Goal: Task Accomplishment & Management: Use online tool/utility

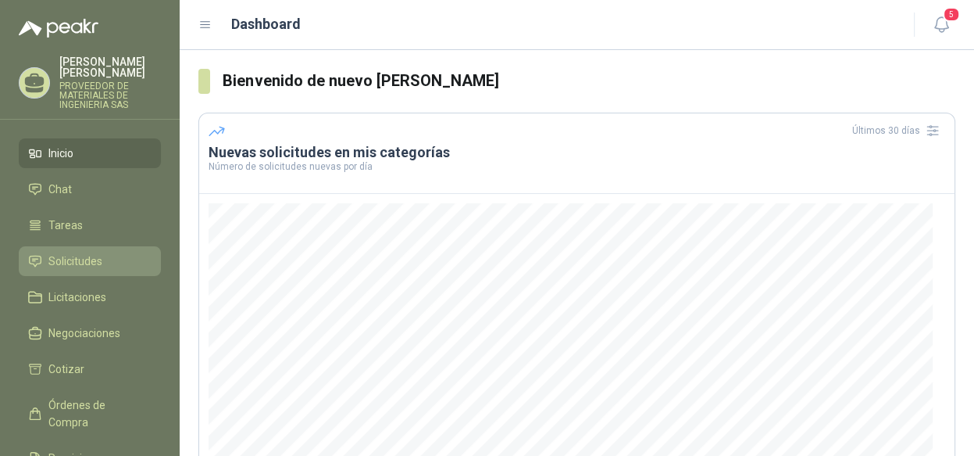
drag, startPoint x: 102, startPoint y: 258, endPoint x: 128, endPoint y: 254, distance: 26.9
click at [102, 258] on li "Solicitudes" at bounding box center [89, 260] width 123 height 17
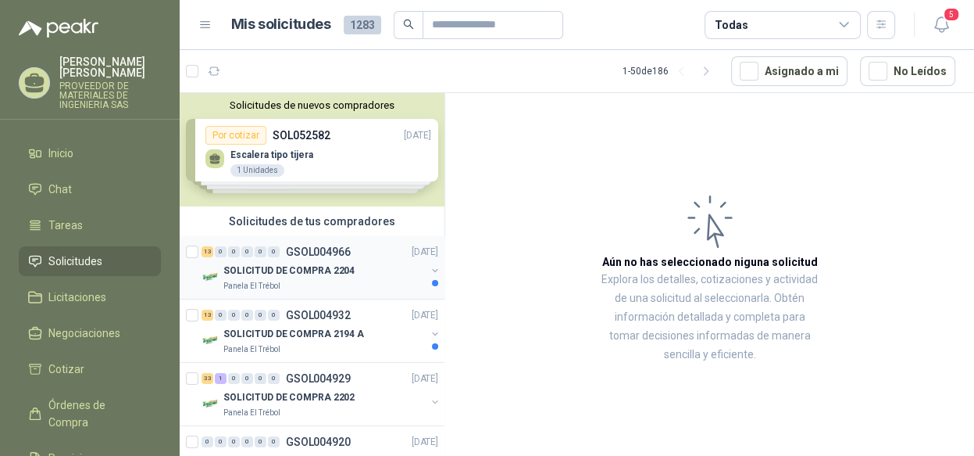
click at [429, 270] on button "button" at bounding box center [435, 270] width 13 height 13
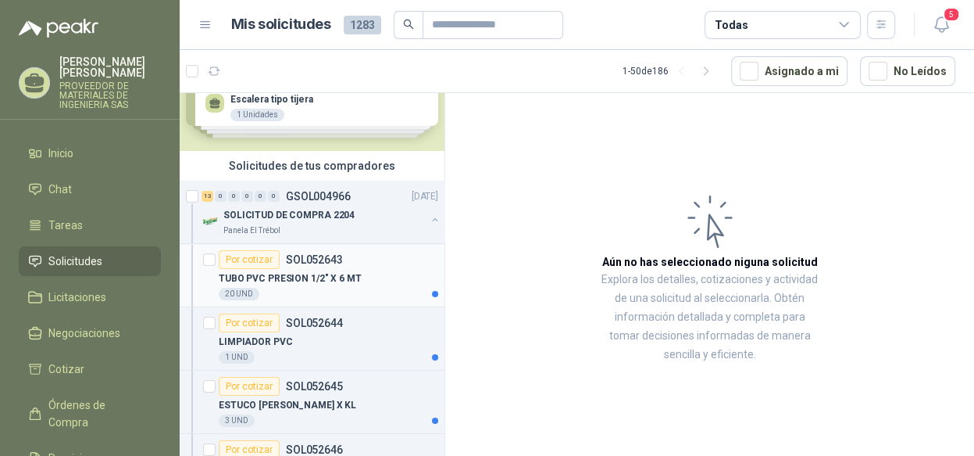
scroll to position [78, 0]
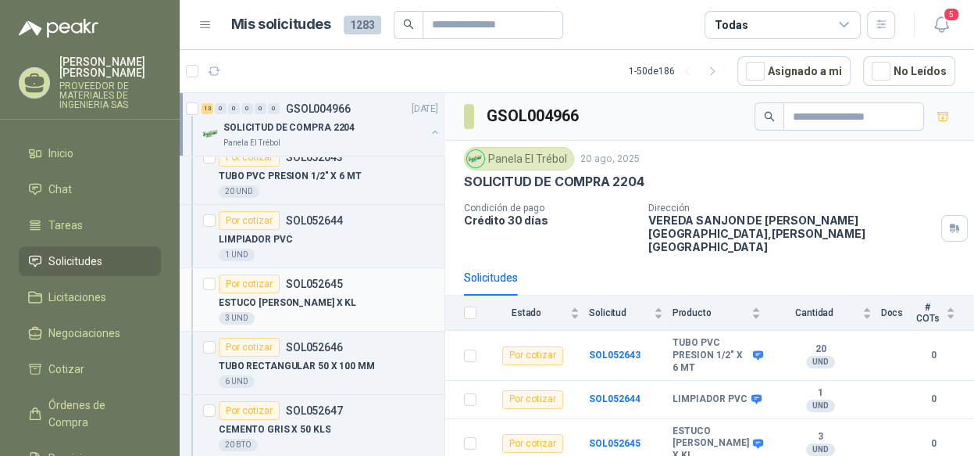
scroll to position [78, 0]
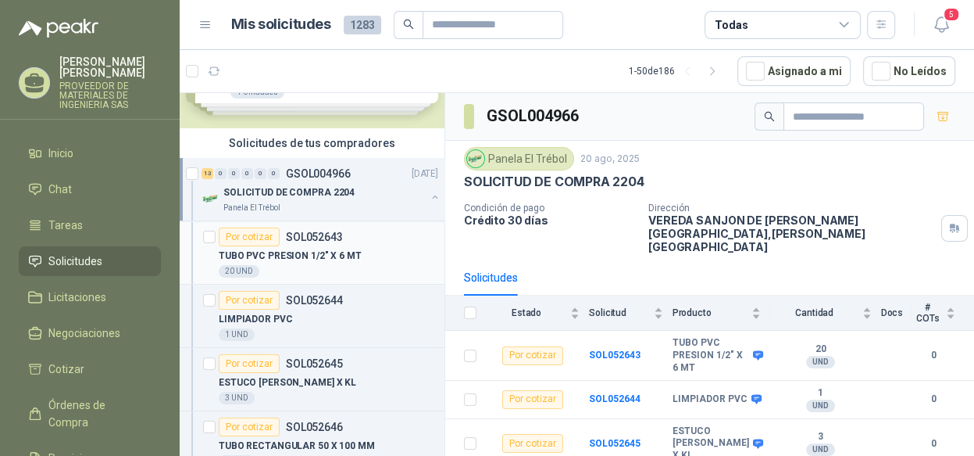
click at [348, 260] on p "TUBO PVC PRESION 1/2" X 6 MT" at bounding box center [290, 255] width 143 height 15
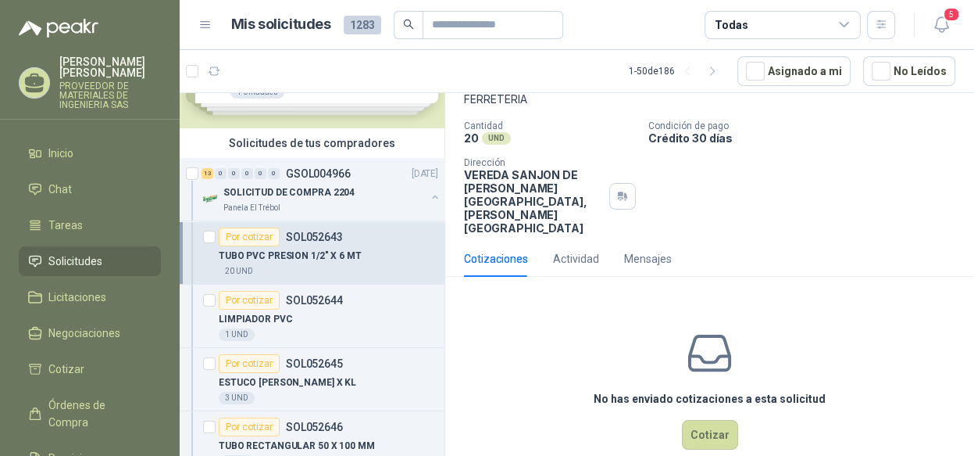
scroll to position [100, 0]
click at [716, 419] on button "Cotizar" at bounding box center [710, 434] width 56 height 30
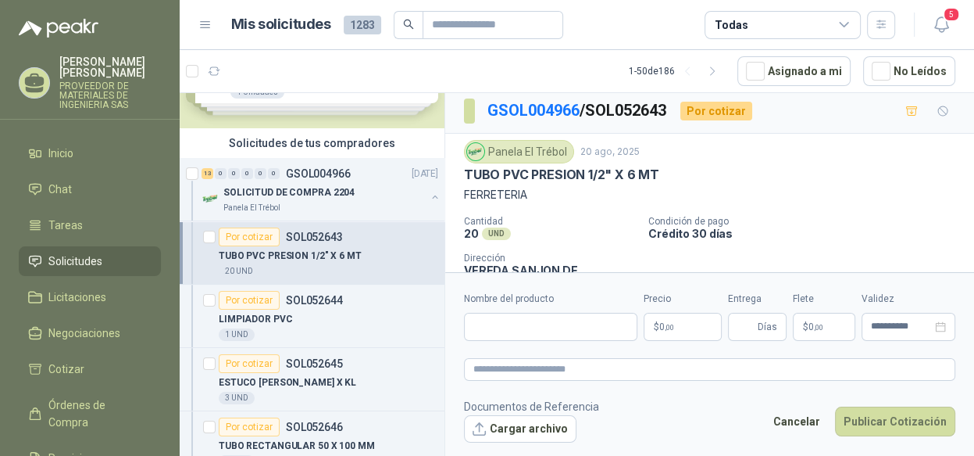
scroll to position [0, 0]
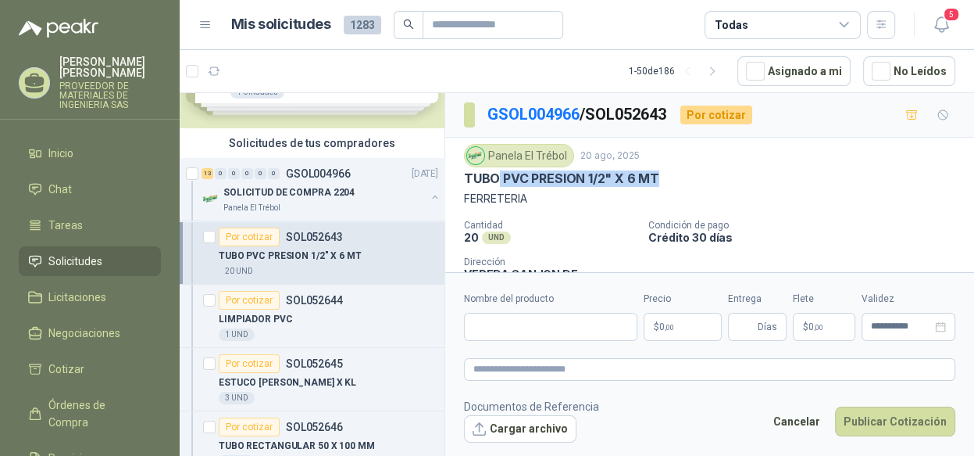
drag, startPoint x: 666, startPoint y: 172, endPoint x: 500, endPoint y: 170, distance: 166.4
click at [500, 170] on div "TUBO PVC PRESION 1/2" X 6 MT" at bounding box center [709, 178] width 491 height 16
drag, startPoint x: 500, startPoint y: 170, endPoint x: 467, endPoint y: 178, distance: 33.7
click at [467, 178] on p "TUBO PVC PRESION 1/2" X 6 MT" at bounding box center [561, 178] width 195 height 16
drag, startPoint x: 502, startPoint y: 177, endPoint x: 709, endPoint y: 180, distance: 207.9
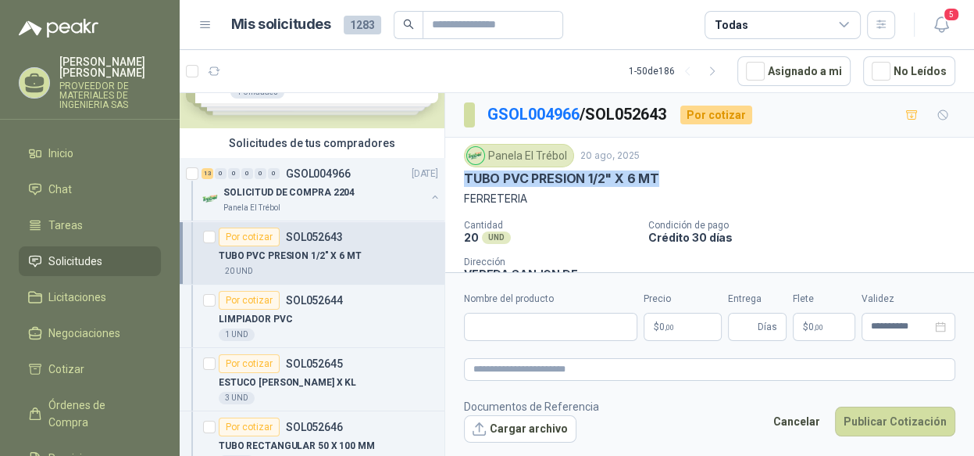
click at [709, 180] on div "TUBO PVC PRESION 1/2" X 6 MT" at bounding box center [709, 178] width 491 height 16
copy p "TUBO PVC PRESION 1/2" X 6 MT"
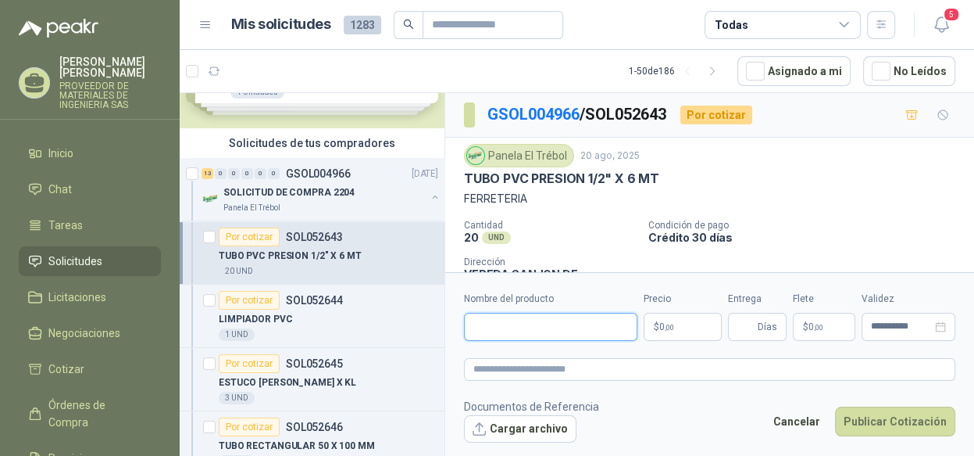
click at [525, 327] on input "Nombre del producto" at bounding box center [550, 327] width 173 height 28
paste input "**********"
type input "**********"
click at [696, 327] on p "$ 0 ,00" at bounding box center [683, 327] width 78 height 28
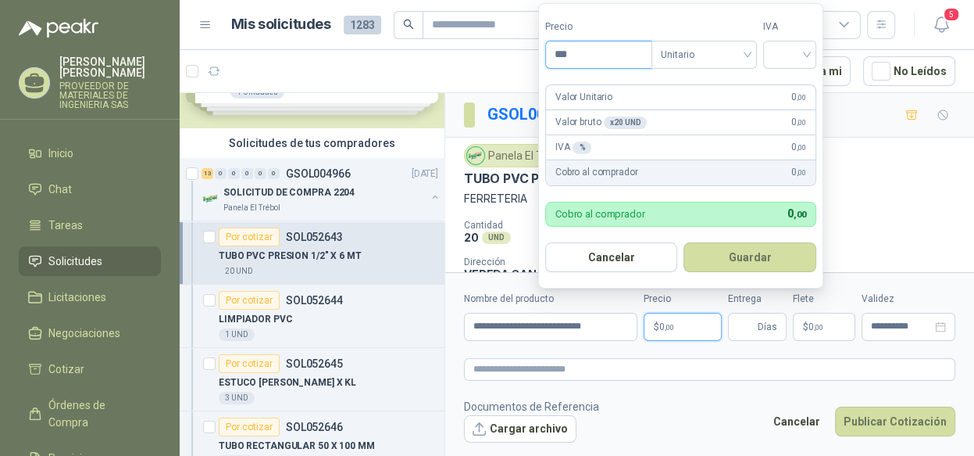
drag, startPoint x: 575, startPoint y: 53, endPoint x: 495, endPoint y: 49, distance: 80.6
click at [495, 49] on body "[PERSON_NAME] PROVEEDOR DE MATERIALES DE INGENIERIA SAS Inicio Chat Tareas Soli…" at bounding box center [487, 228] width 974 height 456
click at [602, 259] on button "Cancelar" at bounding box center [611, 257] width 133 height 30
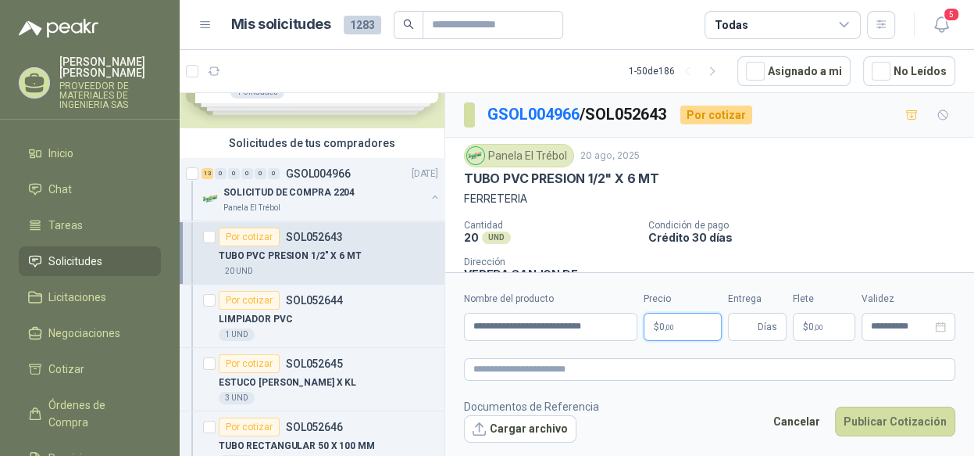
click at [685, 321] on p "$ 0 ,00" at bounding box center [683, 327] width 78 height 28
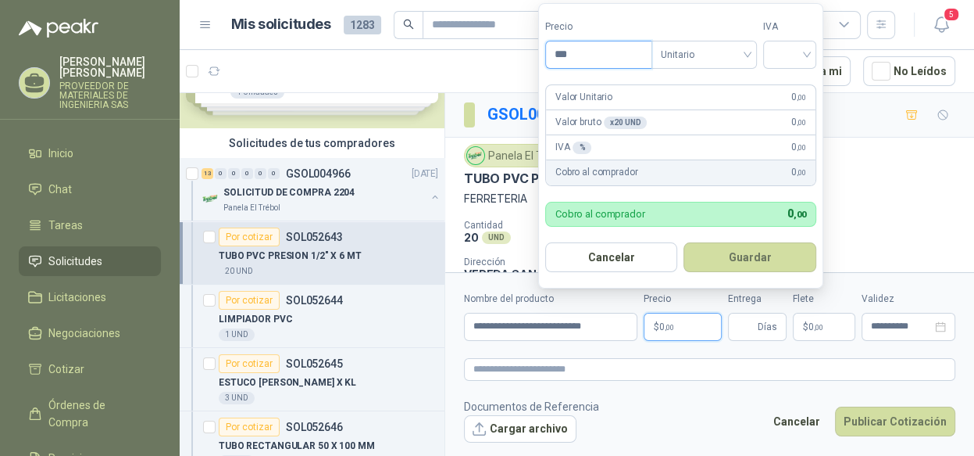
drag, startPoint x: 597, startPoint y: 52, endPoint x: 551, endPoint y: 54, distance: 46.2
click at [551, 54] on input "***" at bounding box center [598, 54] width 105 height 27
type input "*******"
click at [778, 55] on input "search" at bounding box center [790, 52] width 34 height 23
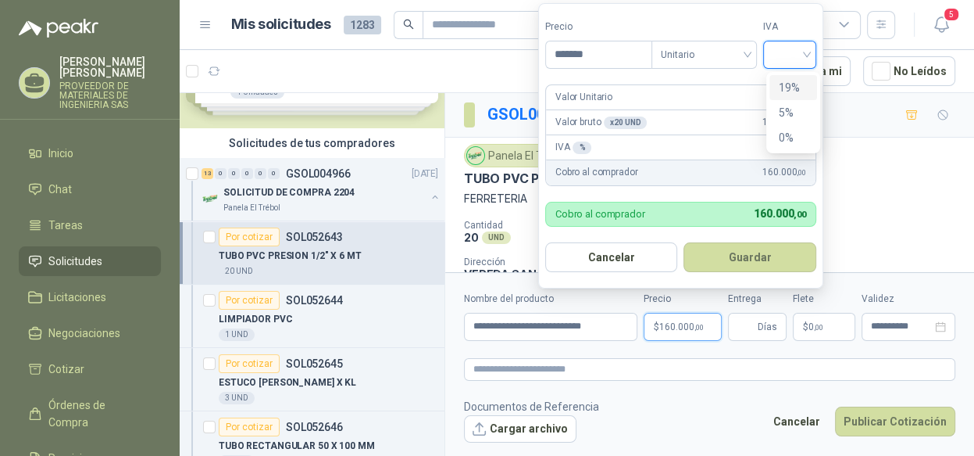
click at [786, 88] on div "19%" at bounding box center [793, 87] width 29 height 17
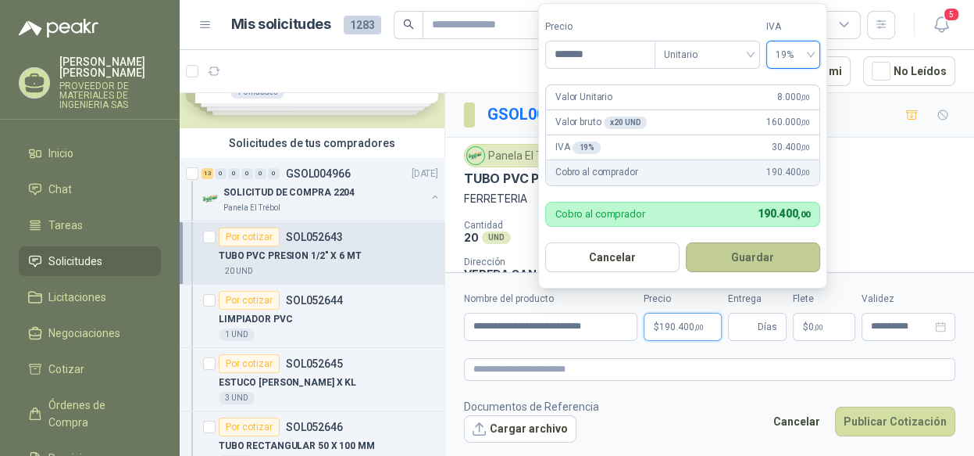
click at [775, 261] on button "Guardar" at bounding box center [753, 257] width 134 height 30
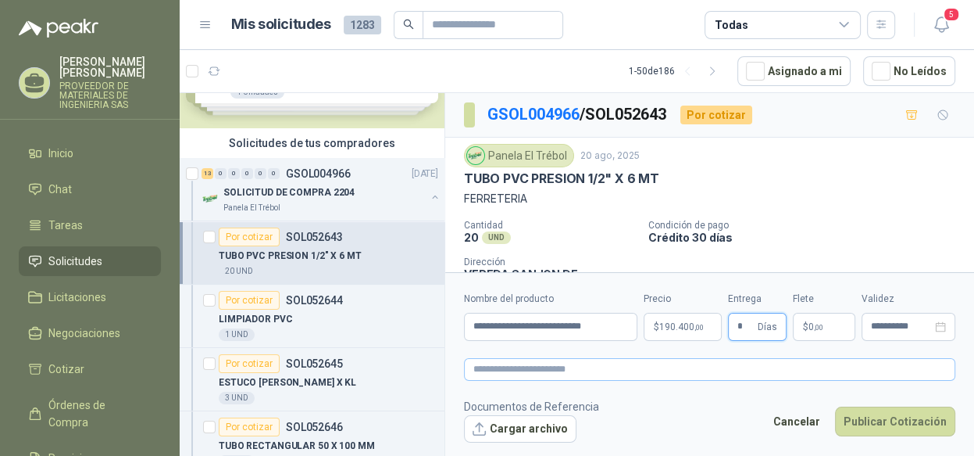
type input "*"
click at [776, 368] on textarea at bounding box center [709, 369] width 491 height 23
click at [891, 411] on button "Publicar Cotización" at bounding box center [895, 421] width 120 height 30
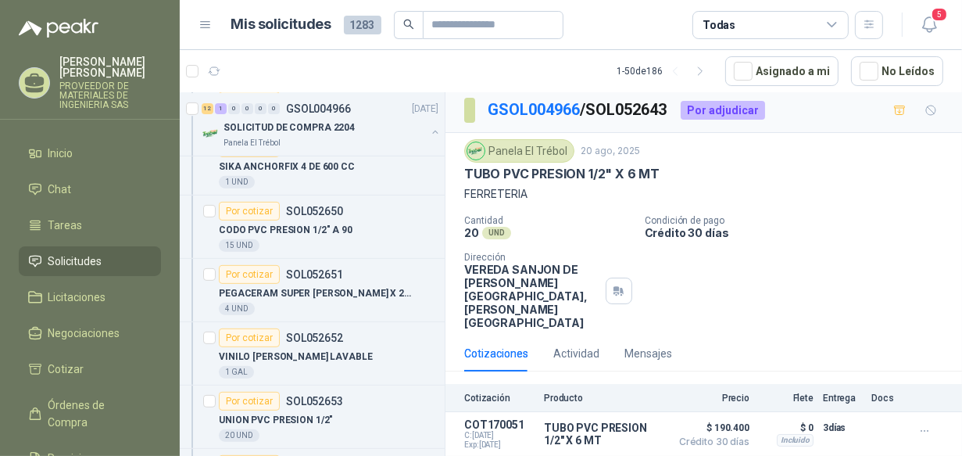
scroll to position [469, 0]
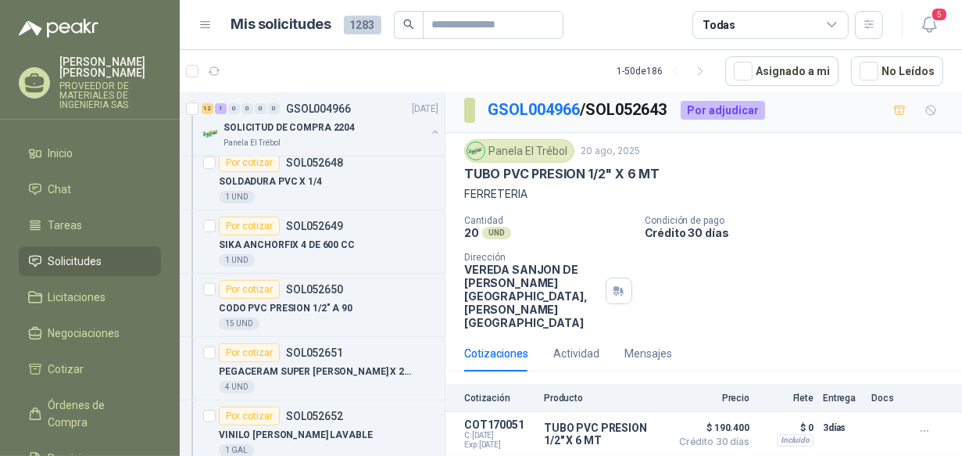
drag, startPoint x: 383, startPoint y: 309, endPoint x: 450, endPoint y: 322, distance: 68.3
click at [383, 309] on div "CODO PVC PRESION 1/2" A 90" at bounding box center [329, 307] width 220 height 19
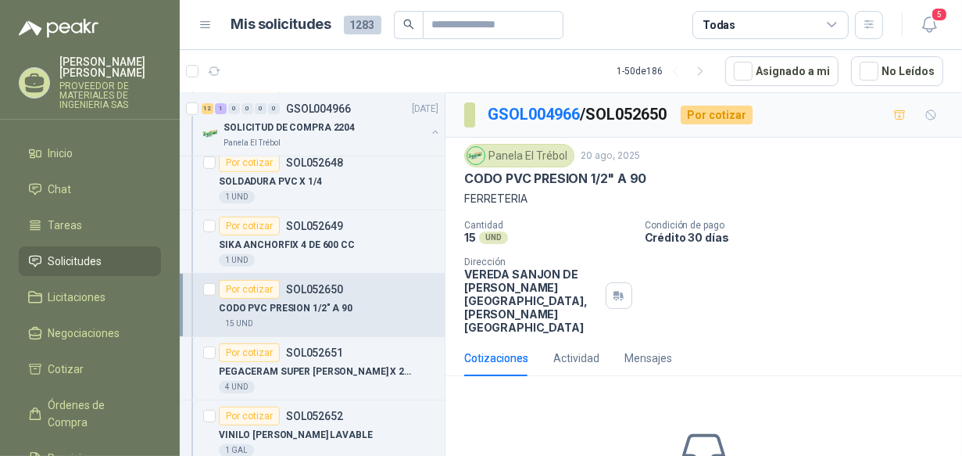
scroll to position [100, 0]
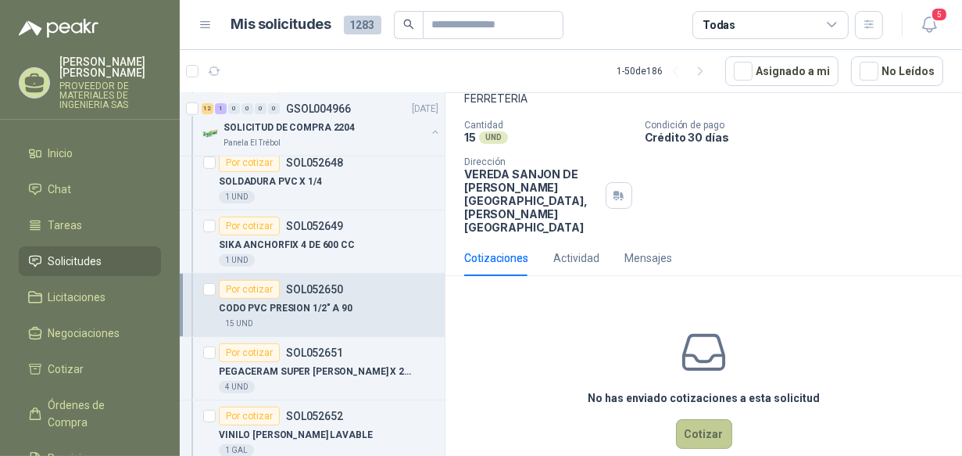
click at [700, 419] on button "Cotizar" at bounding box center [704, 434] width 56 height 30
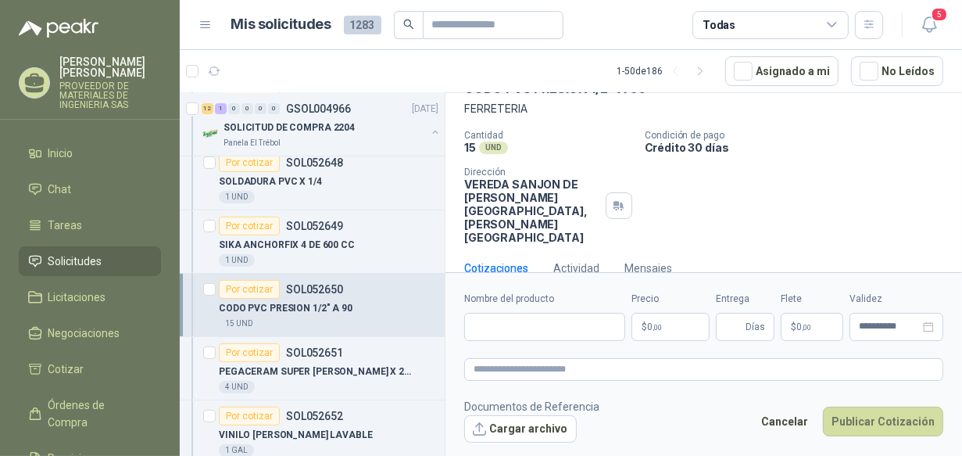
scroll to position [0, 0]
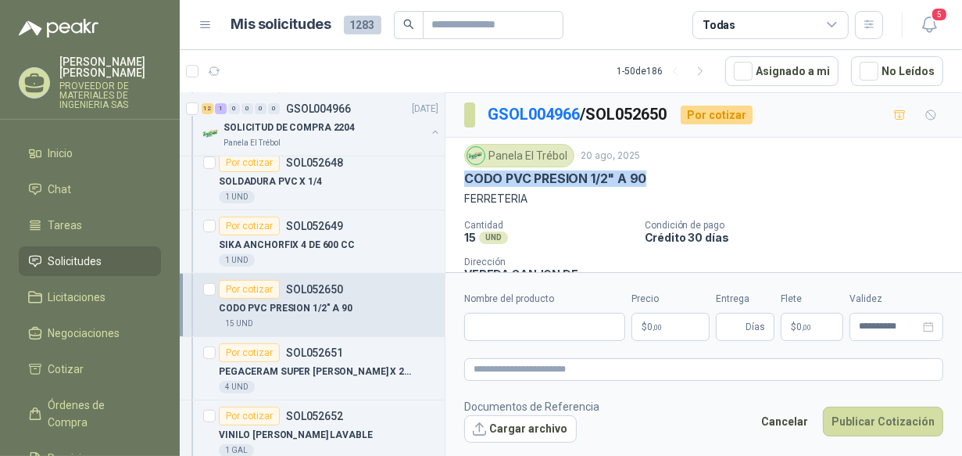
drag, startPoint x: 641, startPoint y: 174, endPoint x: 468, endPoint y: 182, distance: 172.8
click at [468, 182] on p "CODO PVC PRESION 1/2" A 90" at bounding box center [555, 178] width 182 height 16
copy p "CODO PVC PRESION 1/2" A 90"
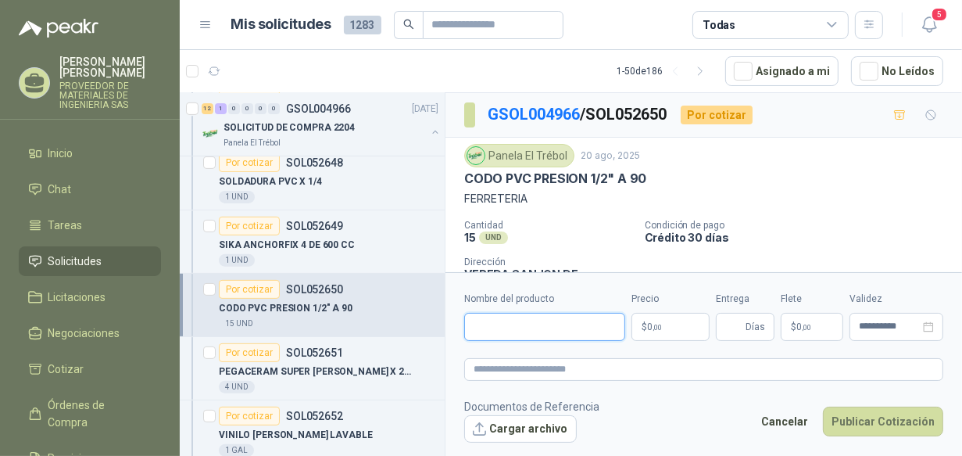
click at [515, 323] on input "Nombre del producto" at bounding box center [544, 327] width 161 height 28
paste input "**********"
type input "**********"
click at [652, 323] on span ",00" at bounding box center [656, 327] width 9 height 9
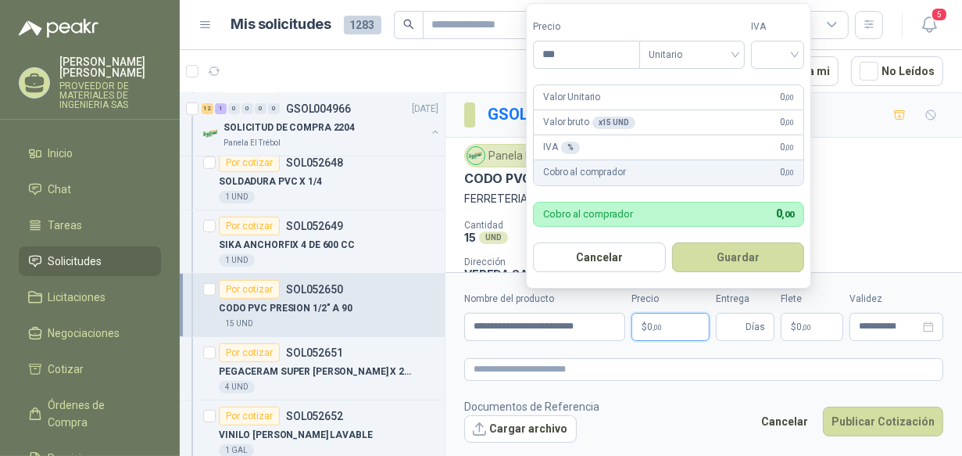
drag, startPoint x: 515, startPoint y: 54, endPoint x: 431, endPoint y: 54, distance: 83.6
click at [431, 54] on body "[PERSON_NAME] PROVEEDOR DE MATERIALES DE INGENIERIA SAS Inicio Chat Tareas Soli…" at bounding box center [481, 228] width 962 height 456
type input "*****"
click at [780, 53] on input "search" at bounding box center [777, 52] width 34 height 23
drag, startPoint x: 775, startPoint y: 83, endPoint x: 777, endPoint y: 199, distance: 116.4
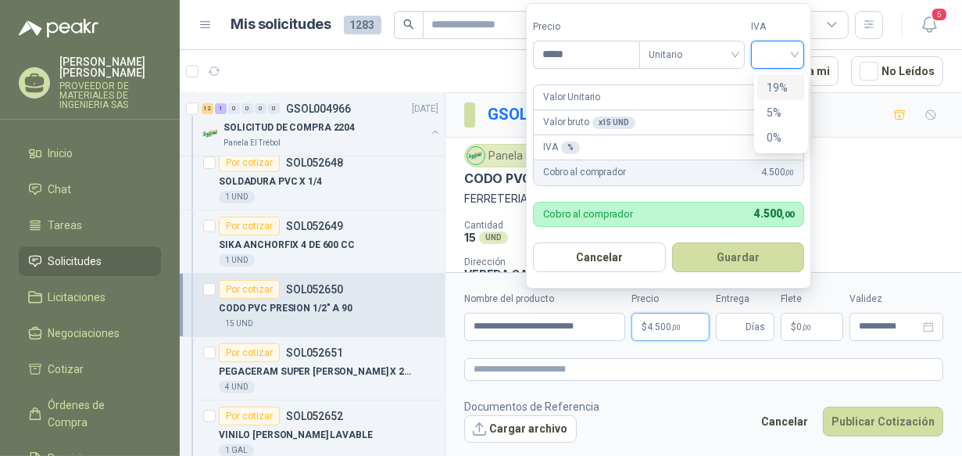
click at [775, 84] on div "19%" at bounding box center [780, 87] width 29 height 17
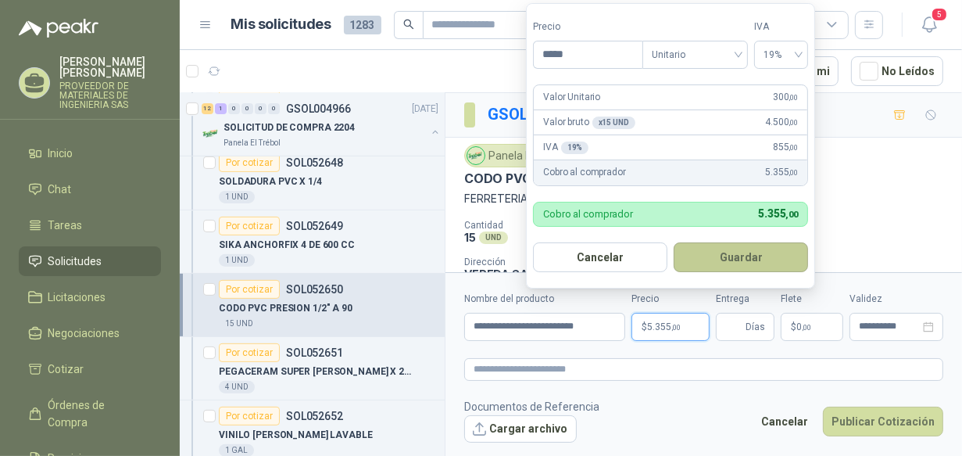
click at [747, 269] on button "Guardar" at bounding box center [740, 257] width 134 height 30
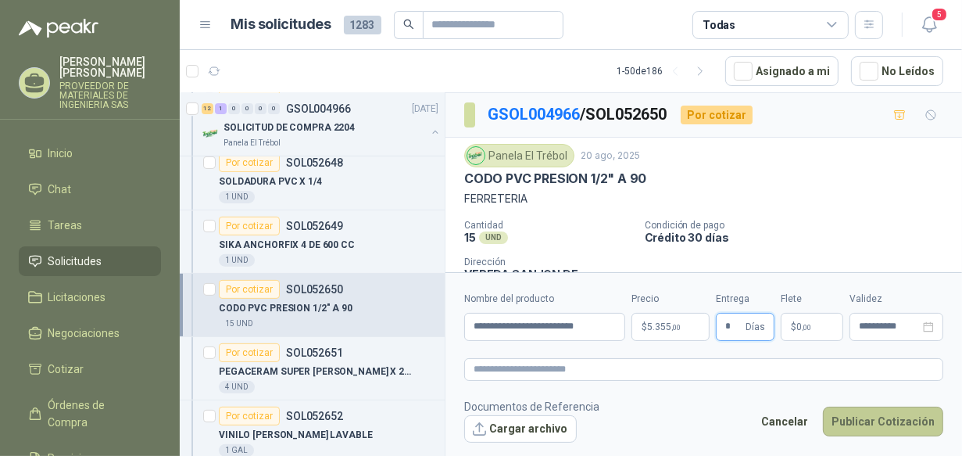
type input "*"
click at [886, 420] on button "Publicar Cotización" at bounding box center [883, 421] width 120 height 30
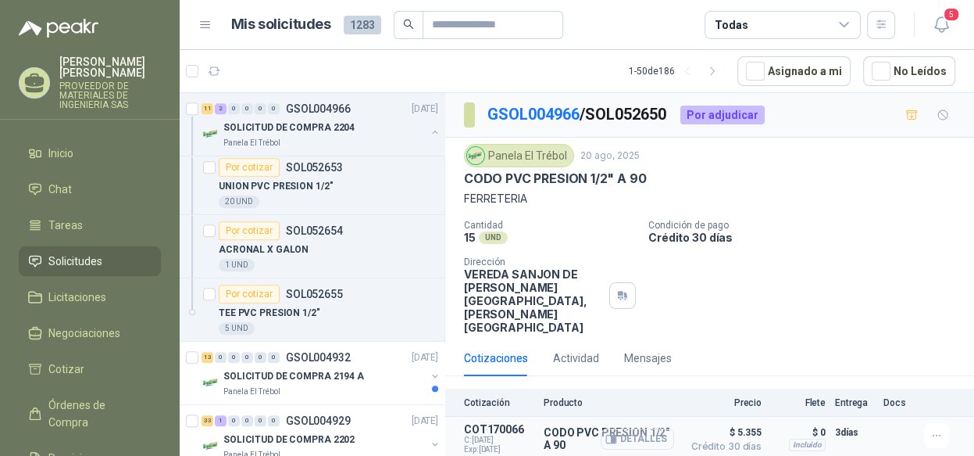
scroll to position [5, 0]
